Goal: Check status: Check status

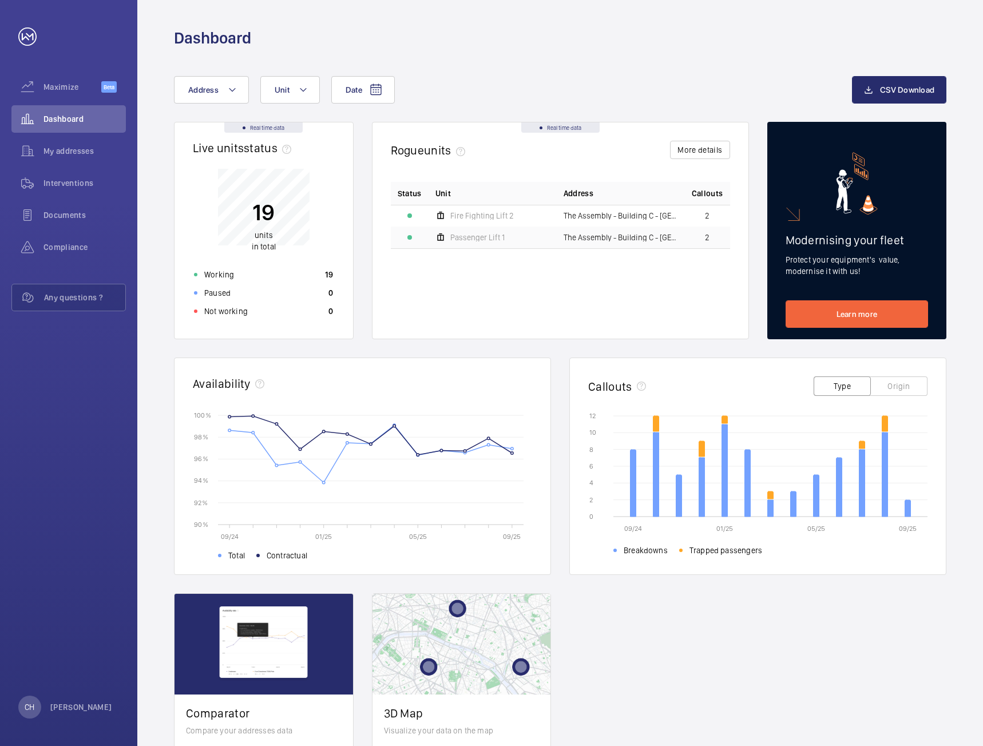
click at [272, 193] on div "19 units in total" at bounding box center [264, 219] width 24 height 66
click at [82, 145] on div "My addresses" at bounding box center [68, 150] width 114 height 27
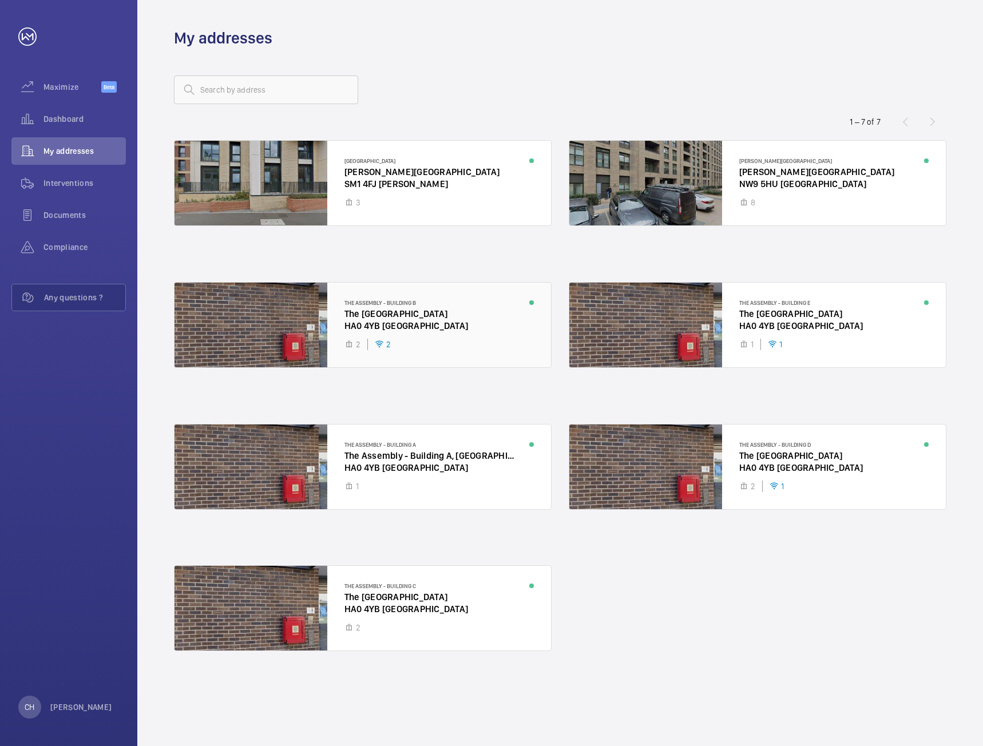
click at [490, 301] on div at bounding box center [362, 325] width 376 height 85
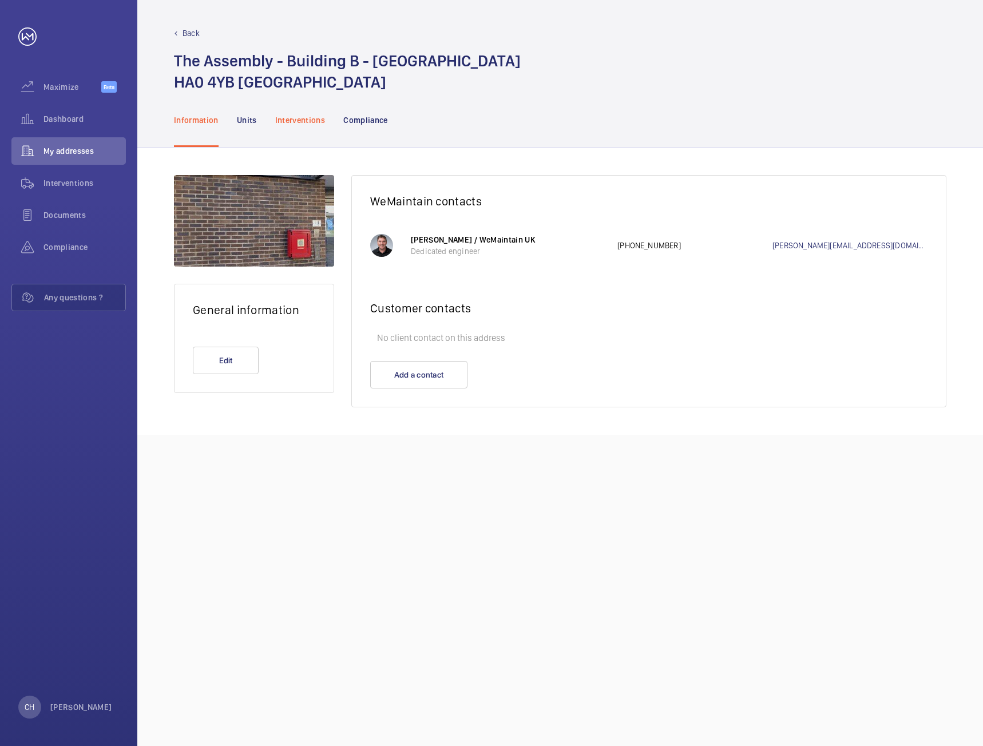
click at [286, 136] on div "Interventions" at bounding box center [300, 120] width 50 height 54
